Goal: Information Seeking & Learning: Learn about a topic

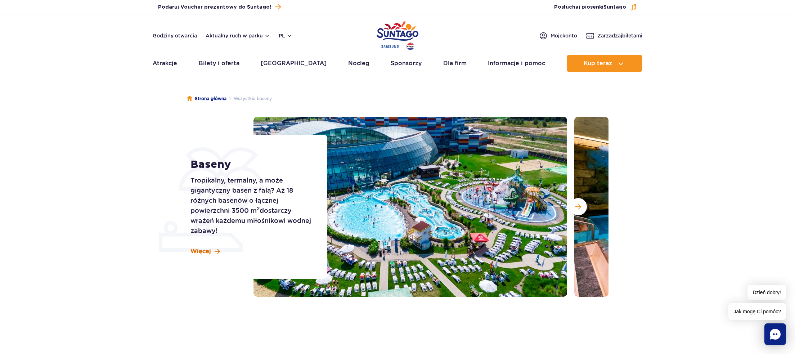
drag, startPoint x: 198, startPoint y: 247, endPoint x: 200, endPoint y: 250, distance: 4.2
click at [198, 247] on div "Baseny Tropikalny, termalny, a może gigantyczny basen z falą? Aż 18 różnych bas…" at bounding box center [254, 207] width 146 height 144
click at [578, 202] on button "Następny slajd" at bounding box center [578, 206] width 17 height 17
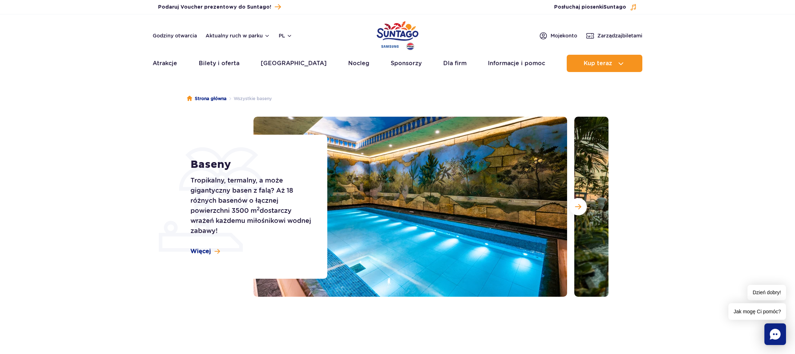
click at [427, 249] on img at bounding box center [410, 207] width 314 height 180
click at [408, 216] on img at bounding box center [410, 207] width 314 height 180
click at [577, 206] on span "Następny slajd" at bounding box center [578, 206] width 6 height 6
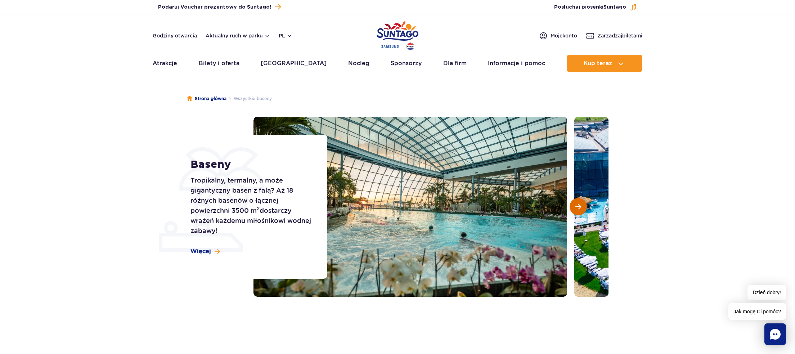
click at [577, 204] on span "Następny slajd" at bounding box center [578, 206] width 6 height 6
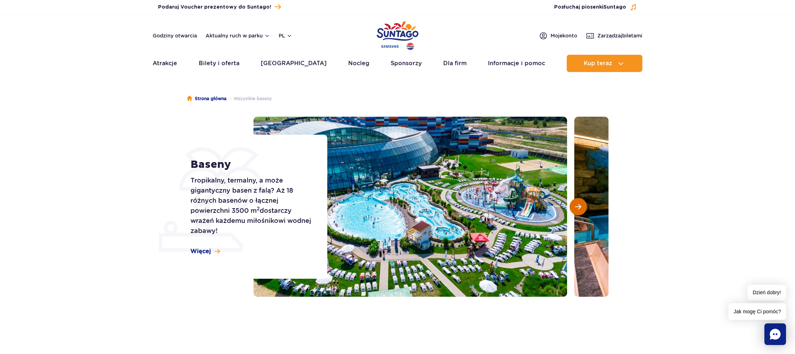
click at [577, 203] on button "Następny slajd" at bounding box center [578, 206] width 17 height 17
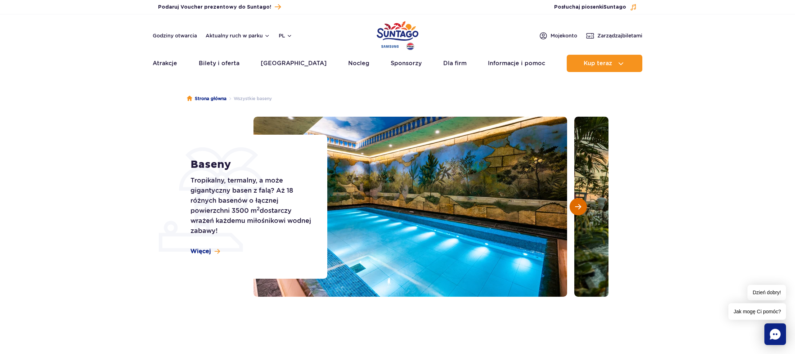
click at [581, 203] on button "Następny slajd" at bounding box center [578, 206] width 17 height 17
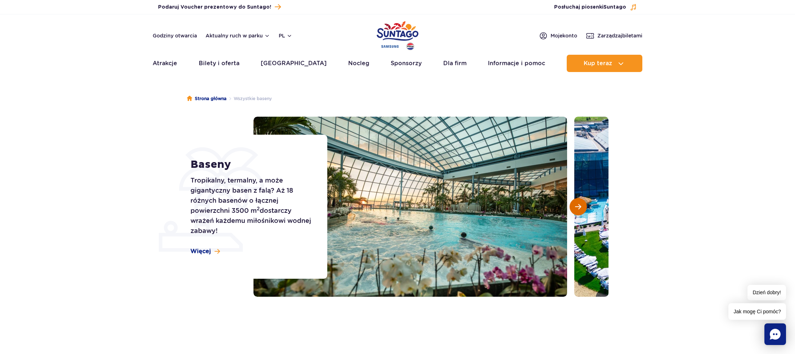
click at [582, 203] on button "Następny slajd" at bounding box center [578, 206] width 17 height 17
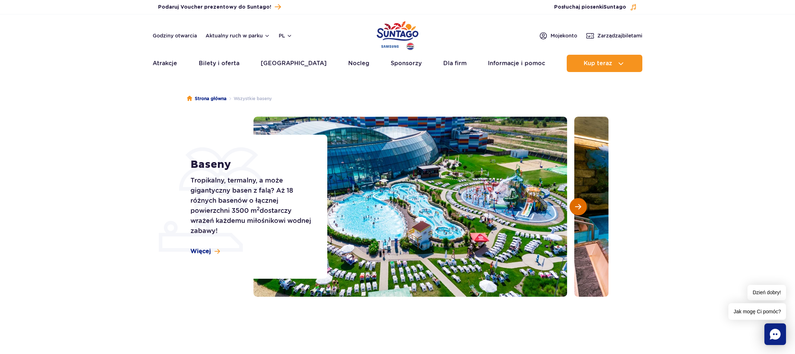
click at [582, 203] on button "Następny slajd" at bounding box center [578, 206] width 17 height 17
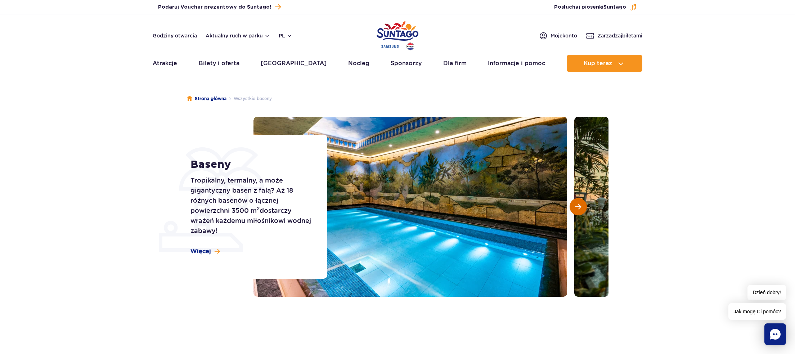
click at [582, 203] on button "Następny slajd" at bounding box center [578, 206] width 17 height 17
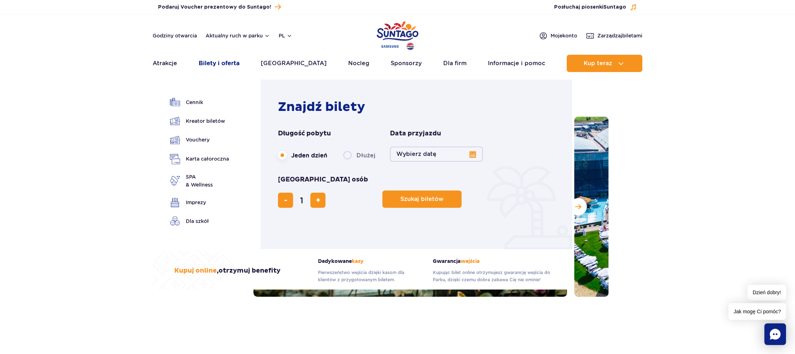
drag, startPoint x: 214, startPoint y: 60, endPoint x: 217, endPoint y: 69, distance: 9.1
click at [215, 63] on link "Bilety i oferta" at bounding box center [219, 63] width 41 height 17
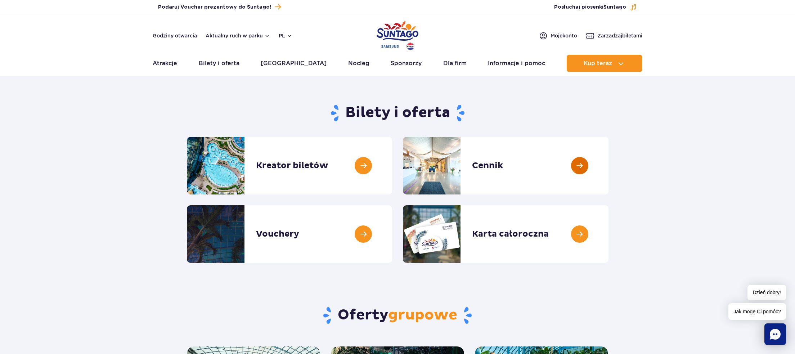
click at [608, 166] on link at bounding box center [608, 166] width 0 height 58
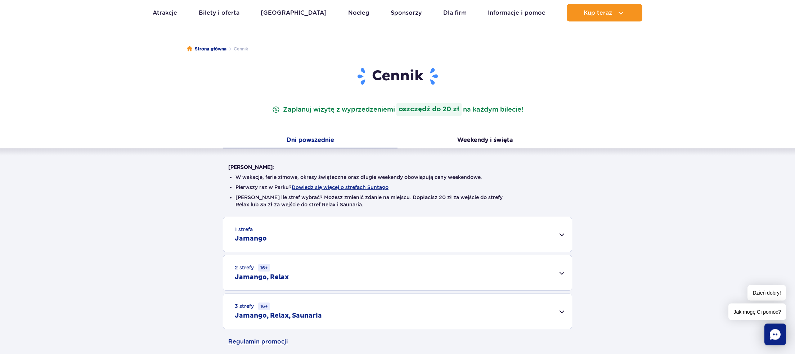
scroll to position [50, 0]
click at [561, 231] on div "1 strefa Jamango" at bounding box center [397, 234] width 348 height 35
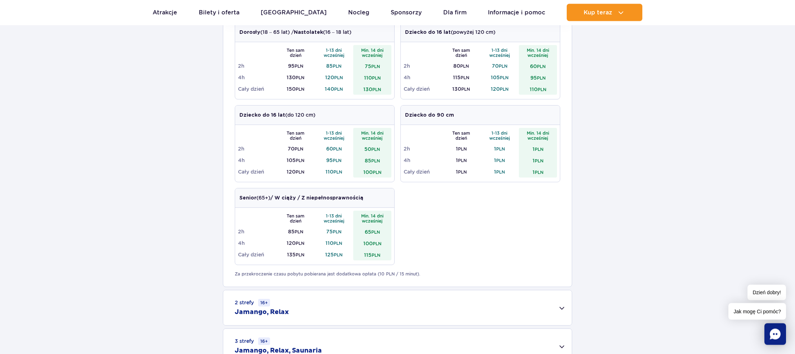
scroll to position [298, 0]
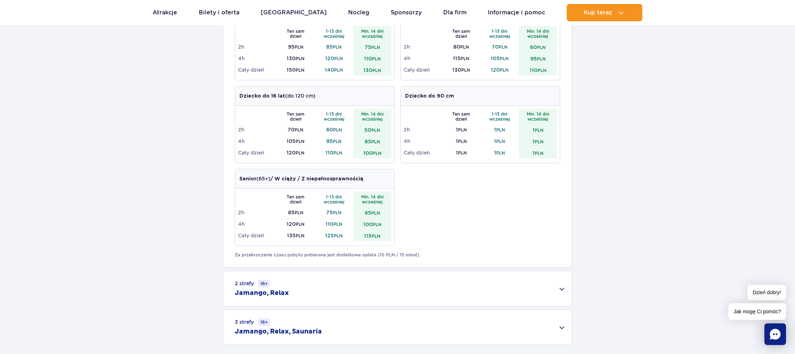
click at [565, 284] on div "2 strefy 16+ Jamango, Relax" at bounding box center [397, 288] width 348 height 35
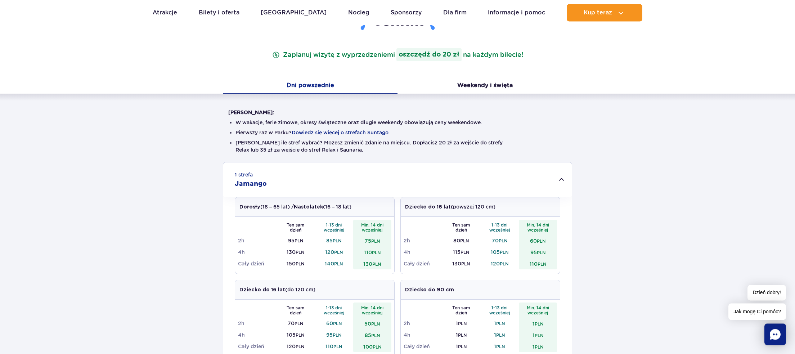
scroll to position [99, 0]
